Goal: Find contact information: Find contact information

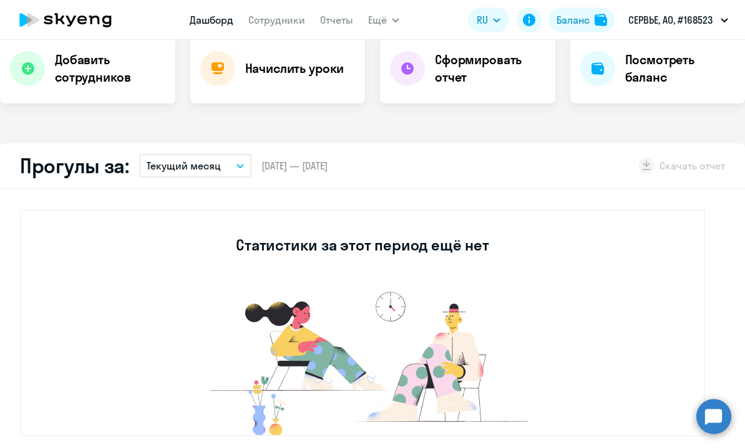
select select "30"
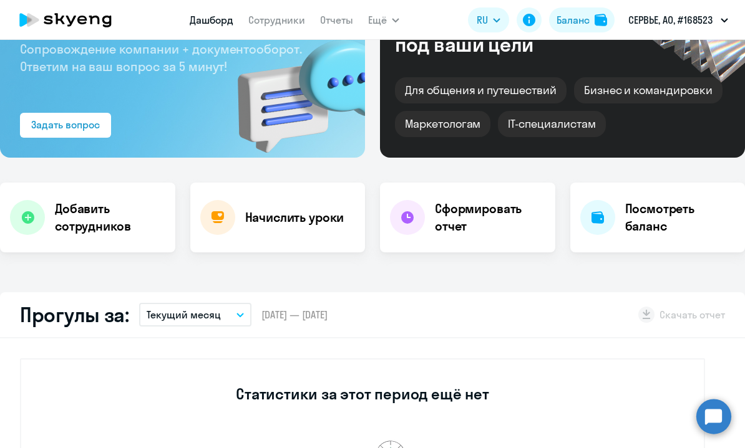
scroll to position [97, 0]
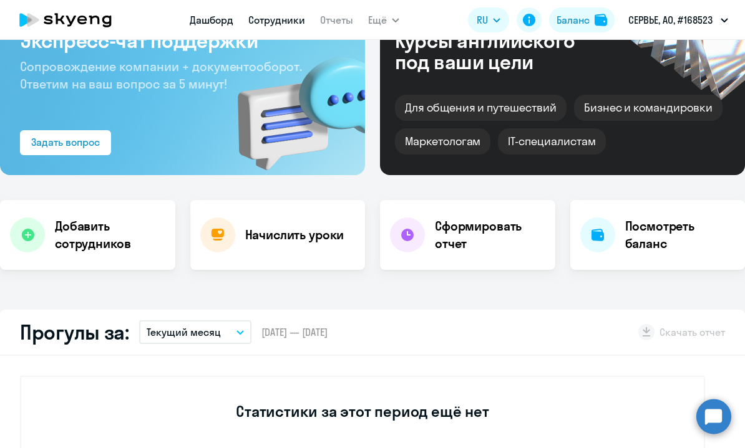
click at [276, 19] on link "Сотрудники" at bounding box center [276, 20] width 57 height 12
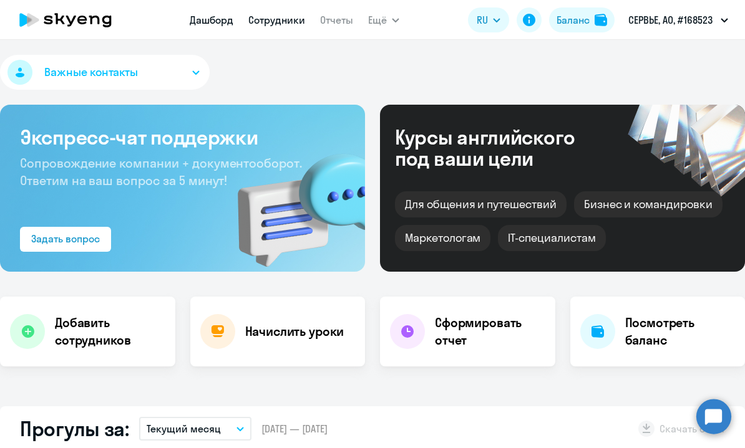
select select "30"
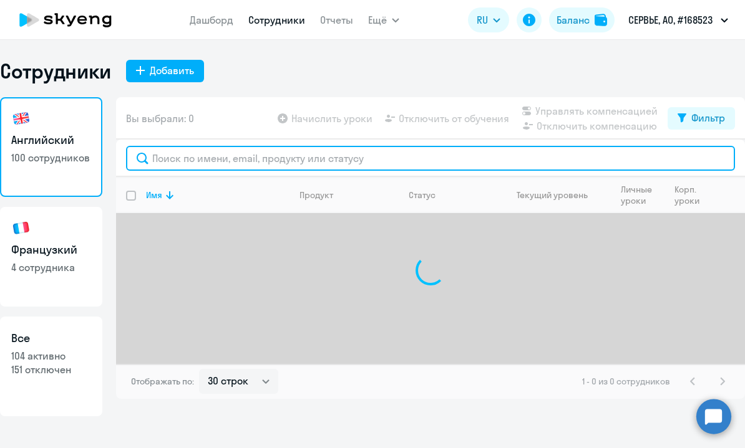
click at [243, 157] on input "text" at bounding box center [430, 158] width 609 height 25
type input "к"
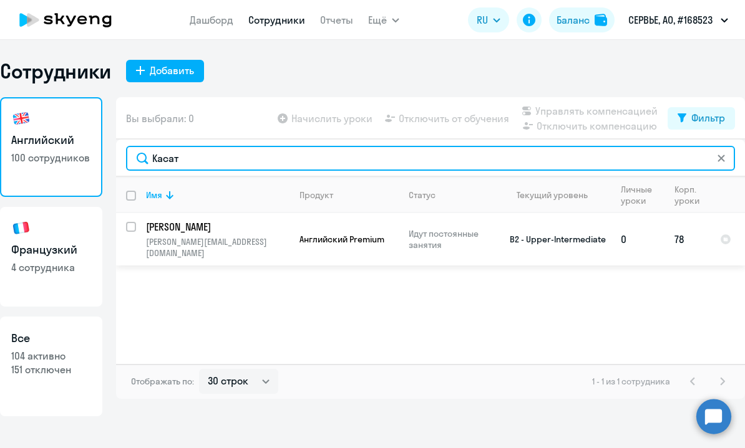
type input "Касат"
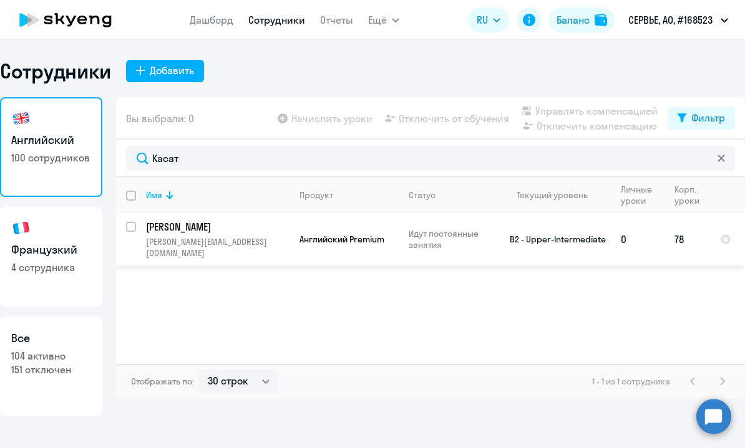
click at [239, 240] on p "anna.kasatkina@servier.com" at bounding box center [217, 247] width 143 height 22
select select "english"
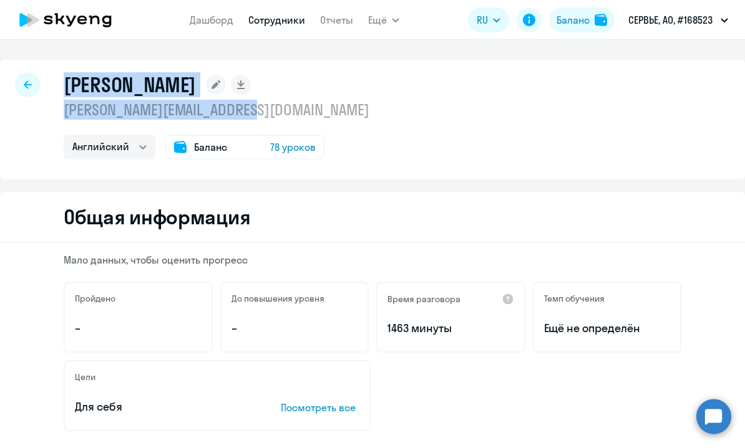
drag, startPoint x: 266, startPoint y: 108, endPoint x: 41, endPoint y: 117, distance: 225.9
click at [41, 117] on div "Касаткина Анна Юрьевна anna.kasatkina@servier.com Английский Баланс 78 уроков" at bounding box center [372, 120] width 745 height 120
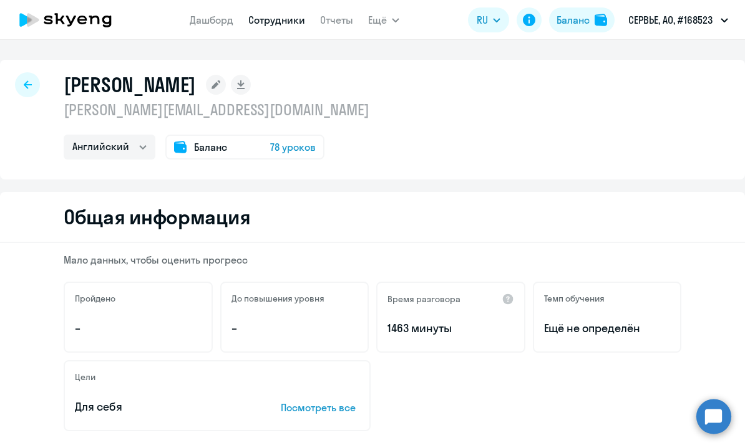
click at [70, 109] on p "anna.kasatkina@servier.com" at bounding box center [217, 110] width 306 height 20
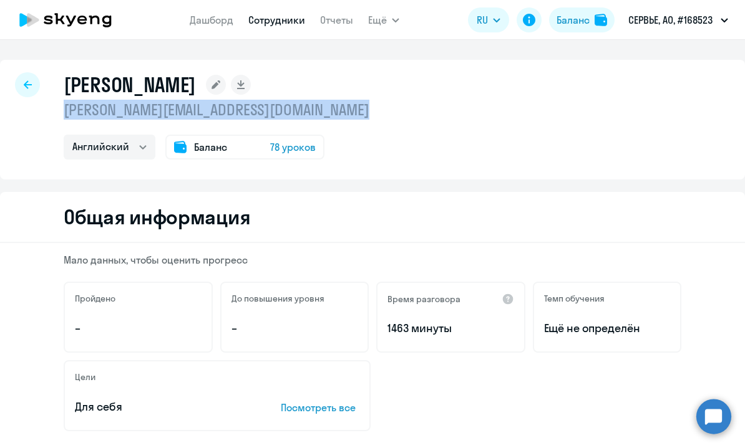
click at [70, 109] on p "anna.kasatkina@servier.com" at bounding box center [217, 110] width 306 height 20
copy p "anna.kasatkina@servier.com"
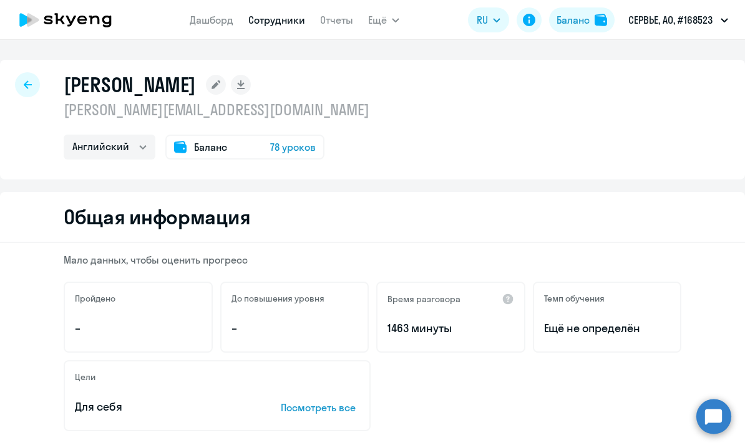
click at [31, 82] on icon at bounding box center [28, 84] width 8 height 9
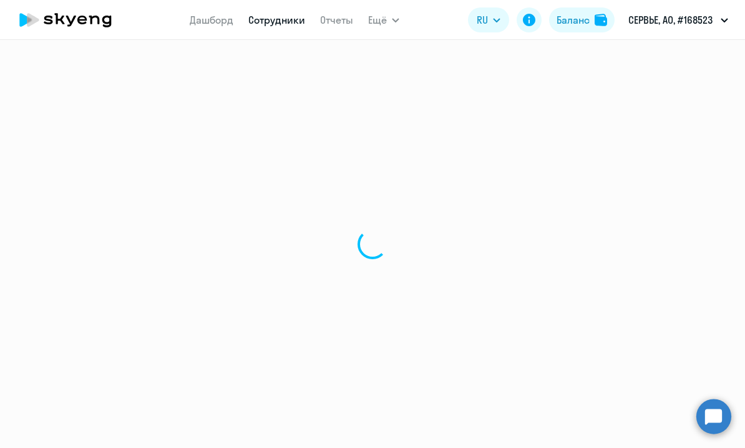
select select "30"
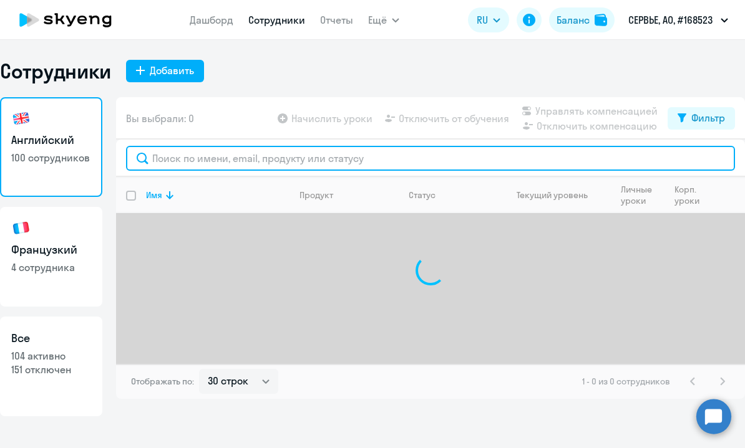
click at [206, 151] on input "text" at bounding box center [430, 158] width 609 height 25
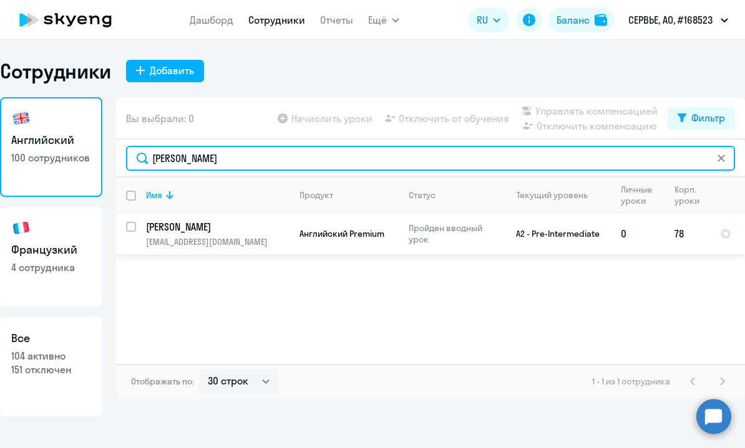
type input "макаров"
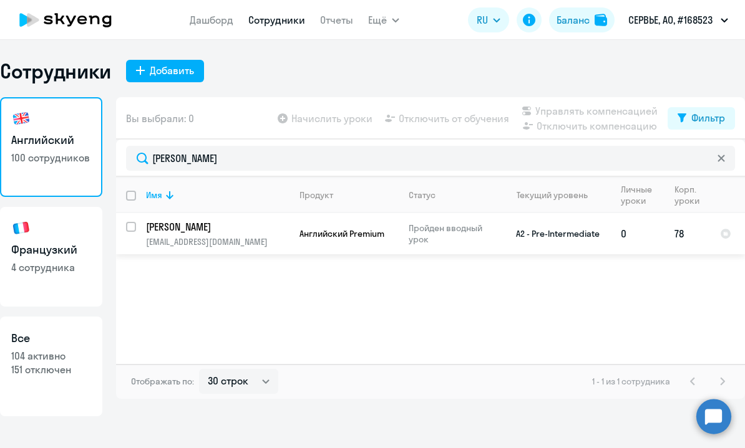
click at [293, 238] on td "Английский Premium" at bounding box center [343, 233] width 109 height 41
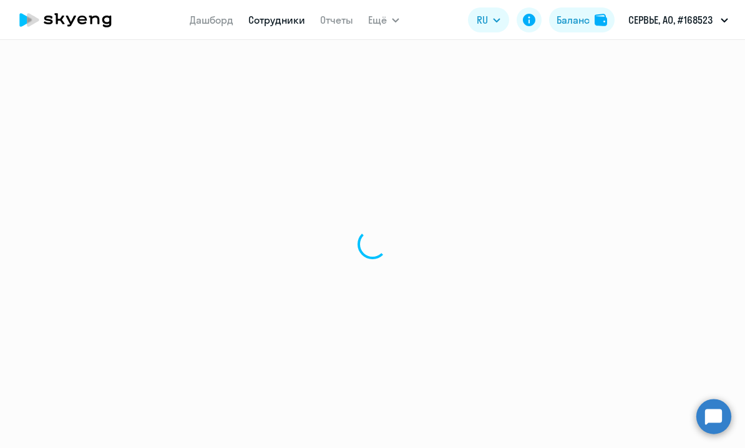
select select "english"
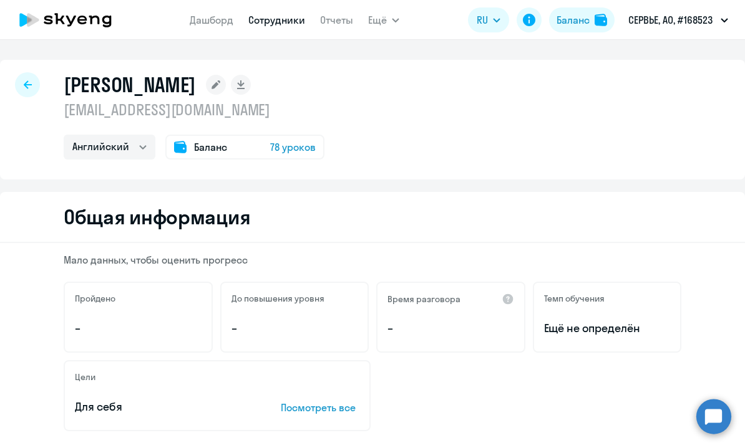
click at [252, 110] on p "roman.makarov@servier.com" at bounding box center [194, 110] width 261 height 20
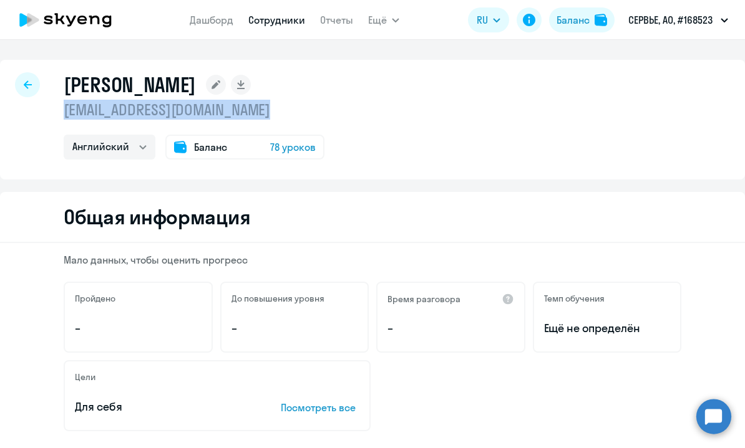
click at [252, 110] on p "roman.makarov@servier.com" at bounding box center [194, 110] width 261 height 20
copy p "roman.makarov@servier.com"
